Goal: Information Seeking & Learning: Learn about a topic

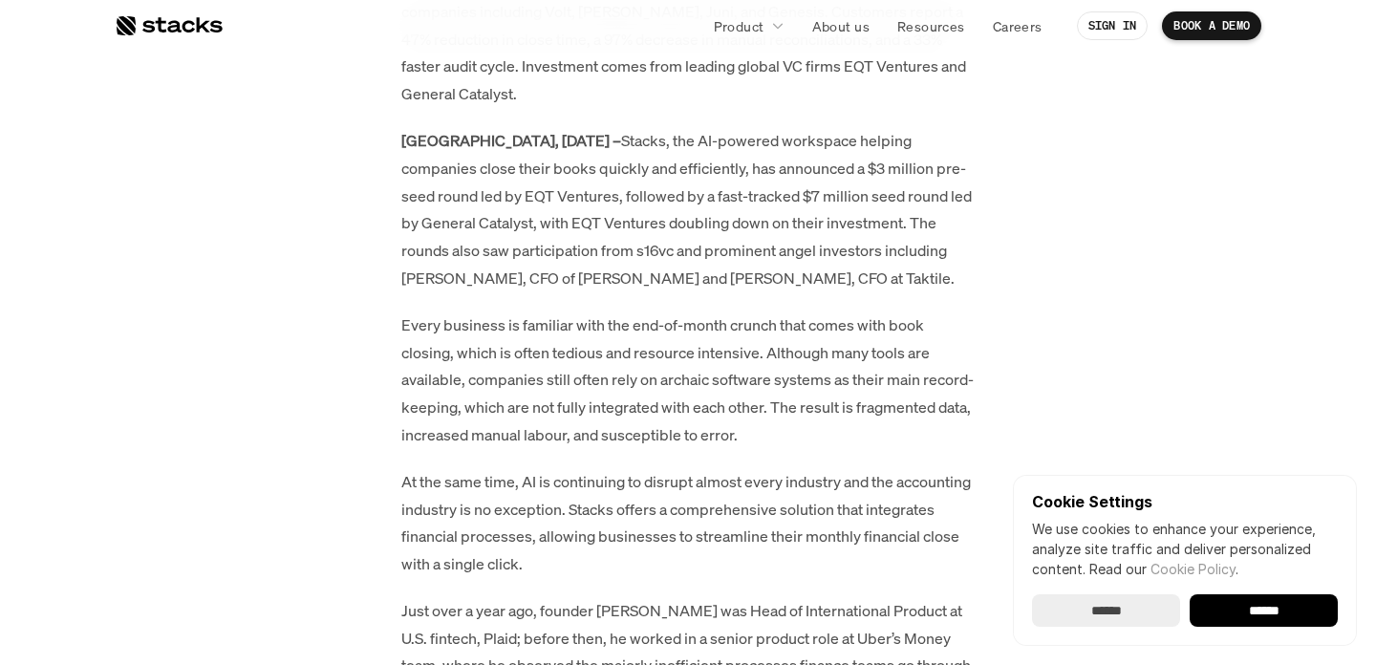
scroll to position [1344, 0]
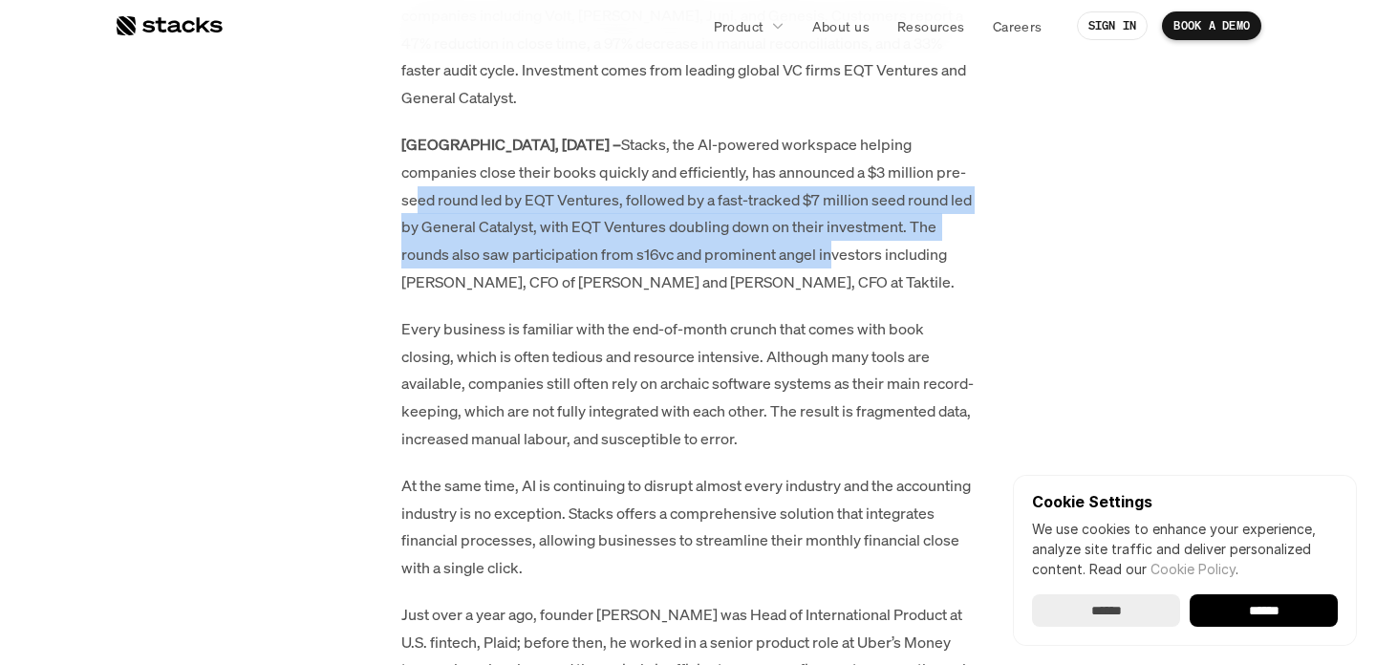
drag, startPoint x: 413, startPoint y: 180, endPoint x: 901, endPoint y: 228, distance: 490.6
click at [901, 228] on p "[GEOGRAPHIC_DATA], [DATE] – Stacks, the AI-powered workspace helping companies …" at bounding box center [687, 213] width 573 height 165
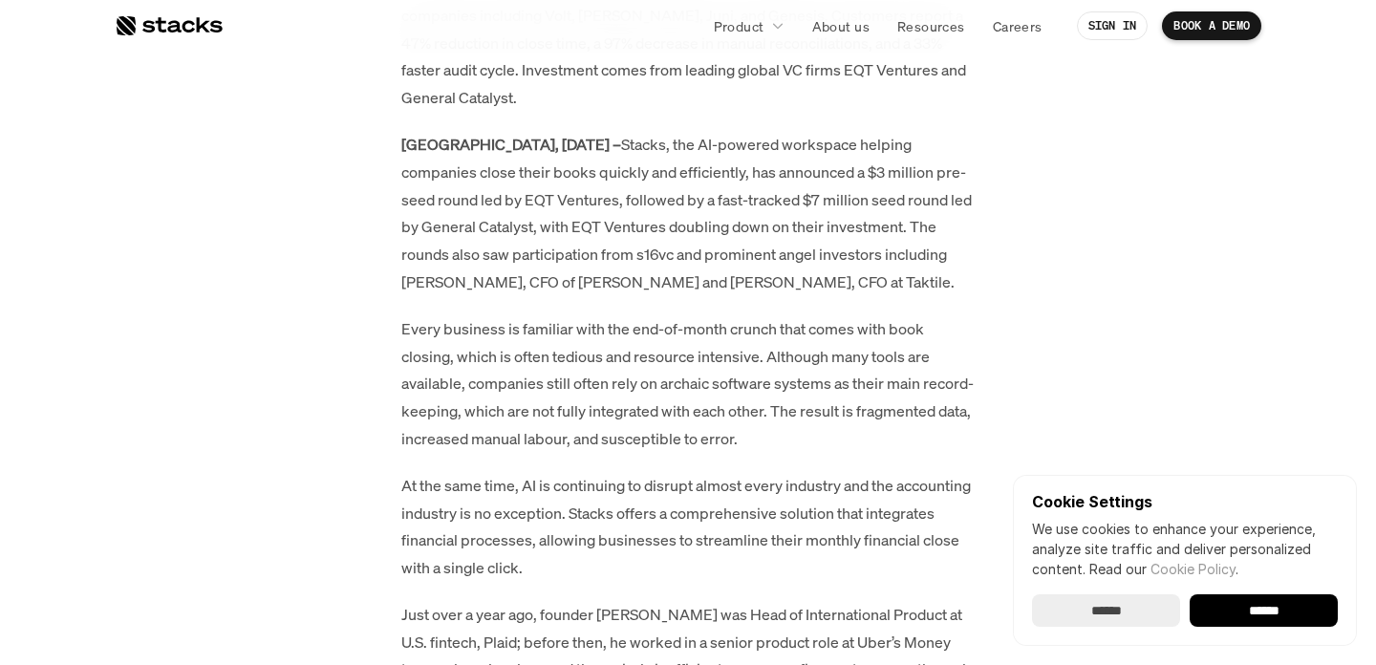
drag, startPoint x: 411, startPoint y: 223, endPoint x: 993, endPoint y: 284, distance: 585.0
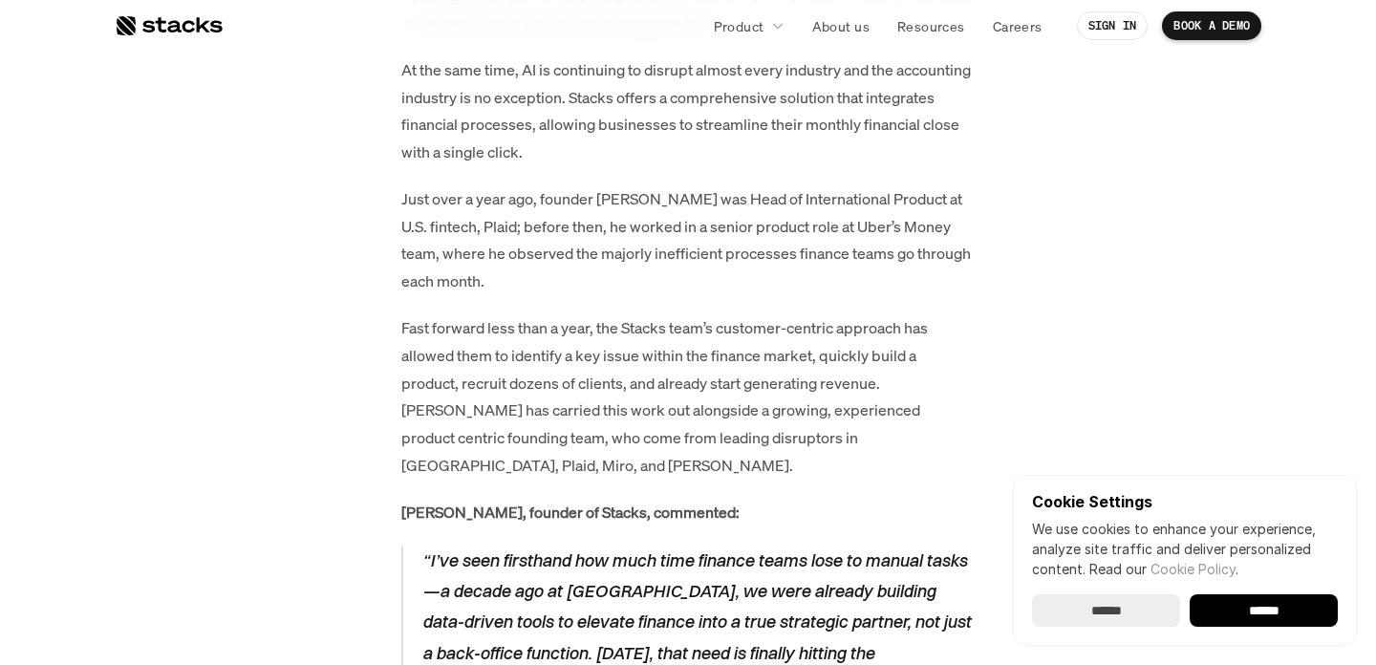
scroll to position [1768, 0]
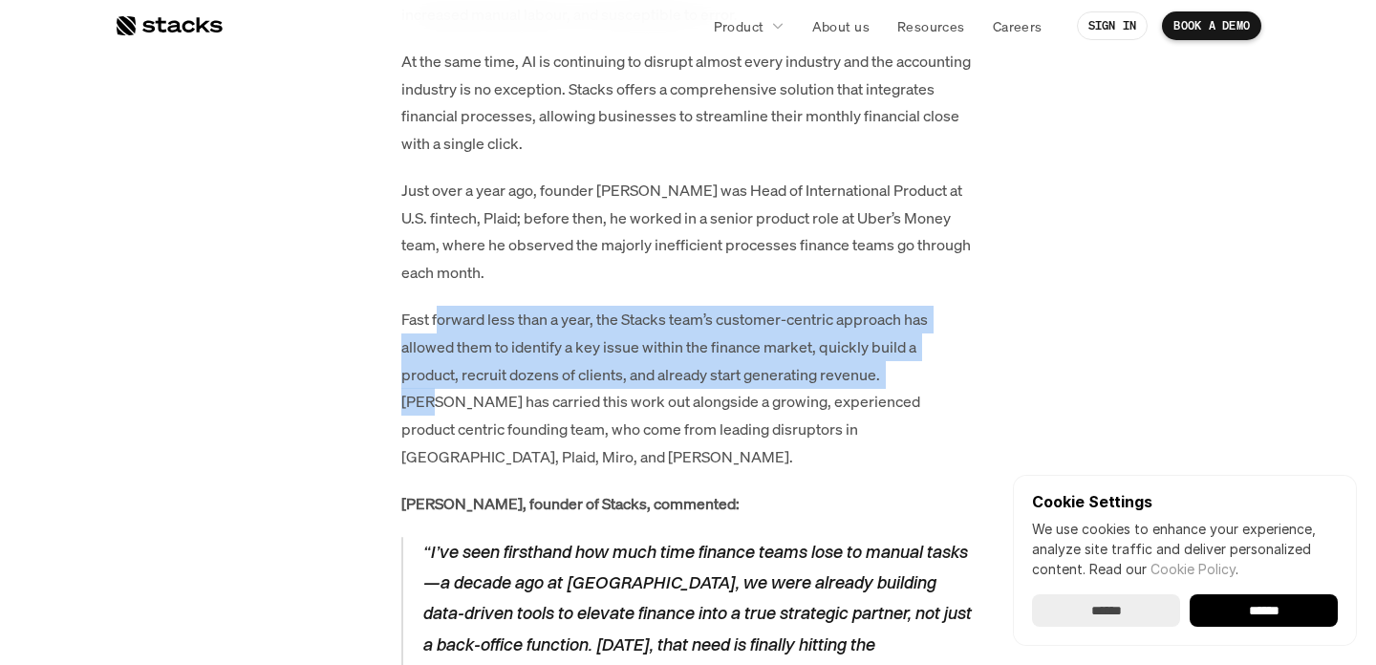
drag, startPoint x: 438, startPoint y: 299, endPoint x: 977, endPoint y: 388, distance: 547.0
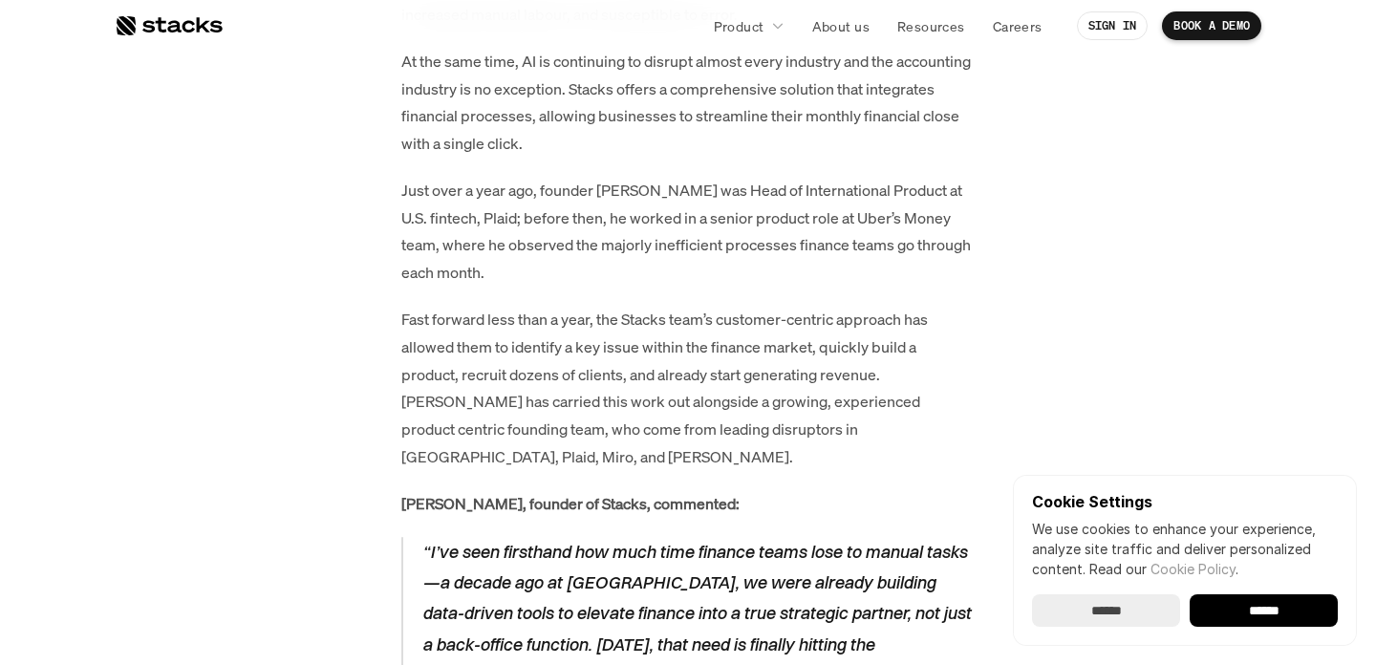
click at [915, 412] on p "Fast forward less than a year, the Stacks team’s customer-centric approach has …" at bounding box center [687, 388] width 573 height 165
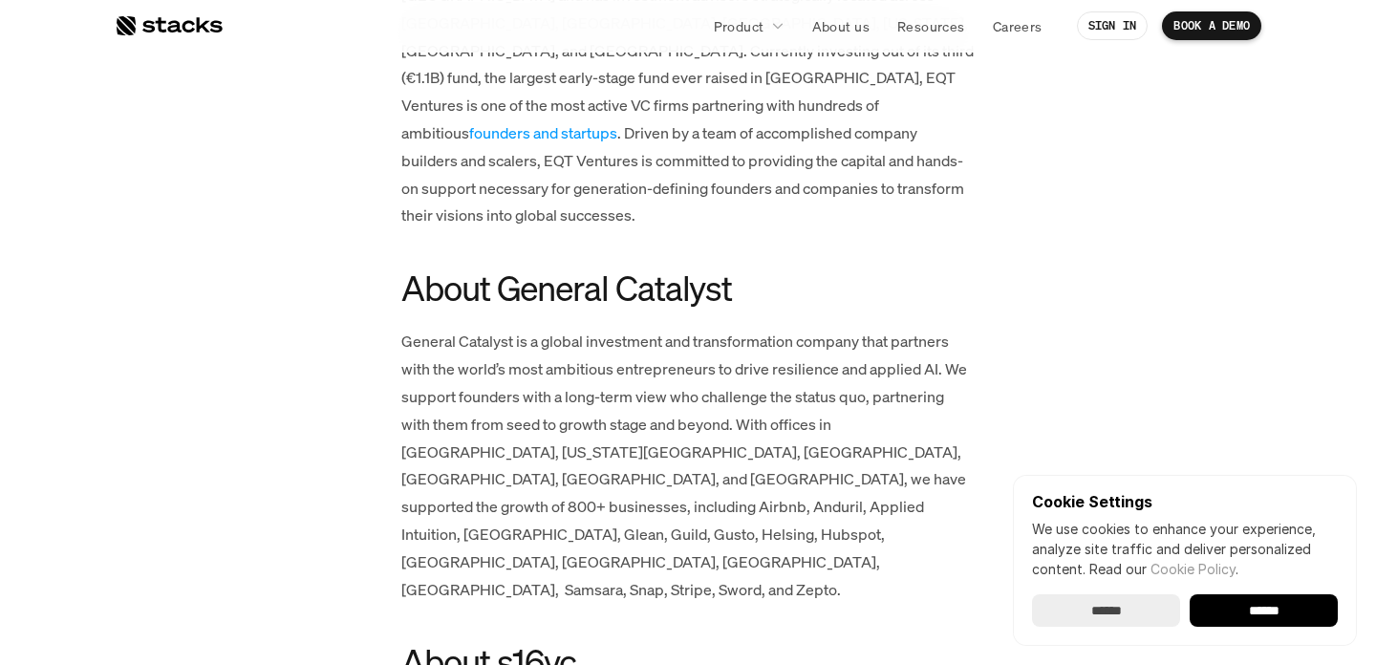
scroll to position [4463, 0]
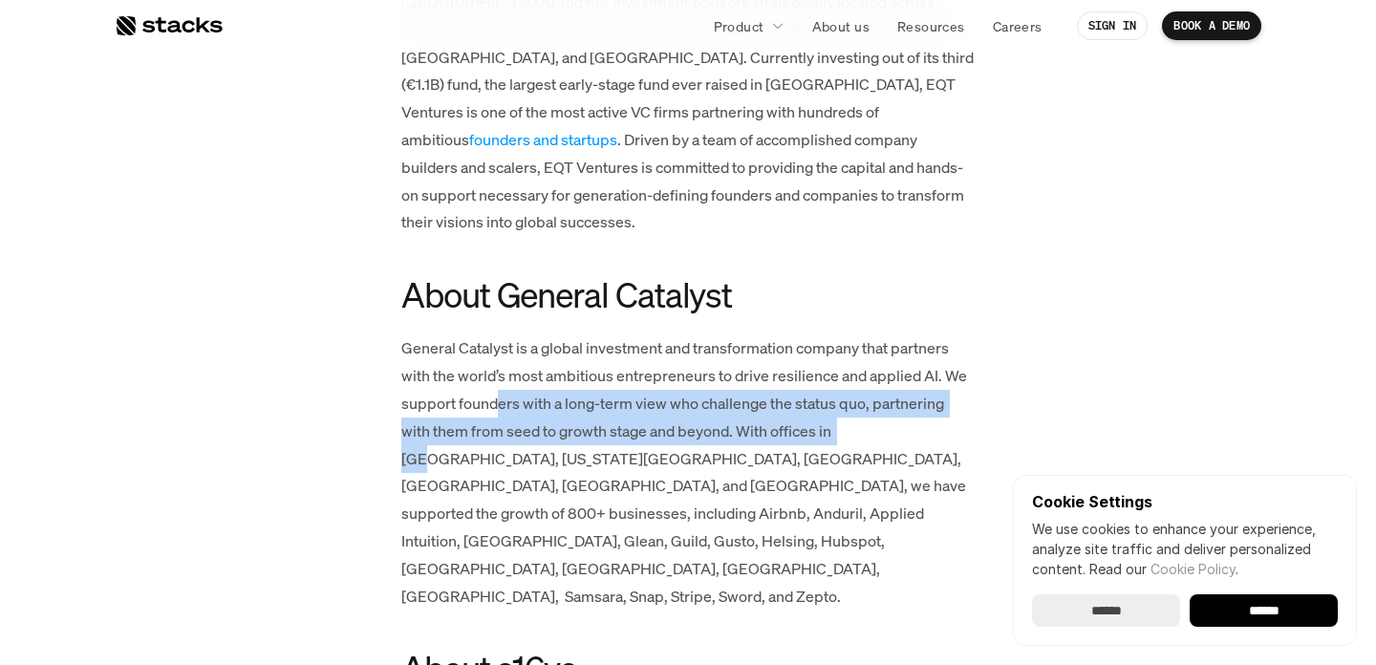
drag, startPoint x: 524, startPoint y: 260, endPoint x: 970, endPoint y: 335, distance: 452.5
click at [957, 334] on p "General Catalyst is a global investment and transformation company that partner…" at bounding box center [687, 471] width 573 height 275
